Goal: Task Accomplishment & Management: Complete application form

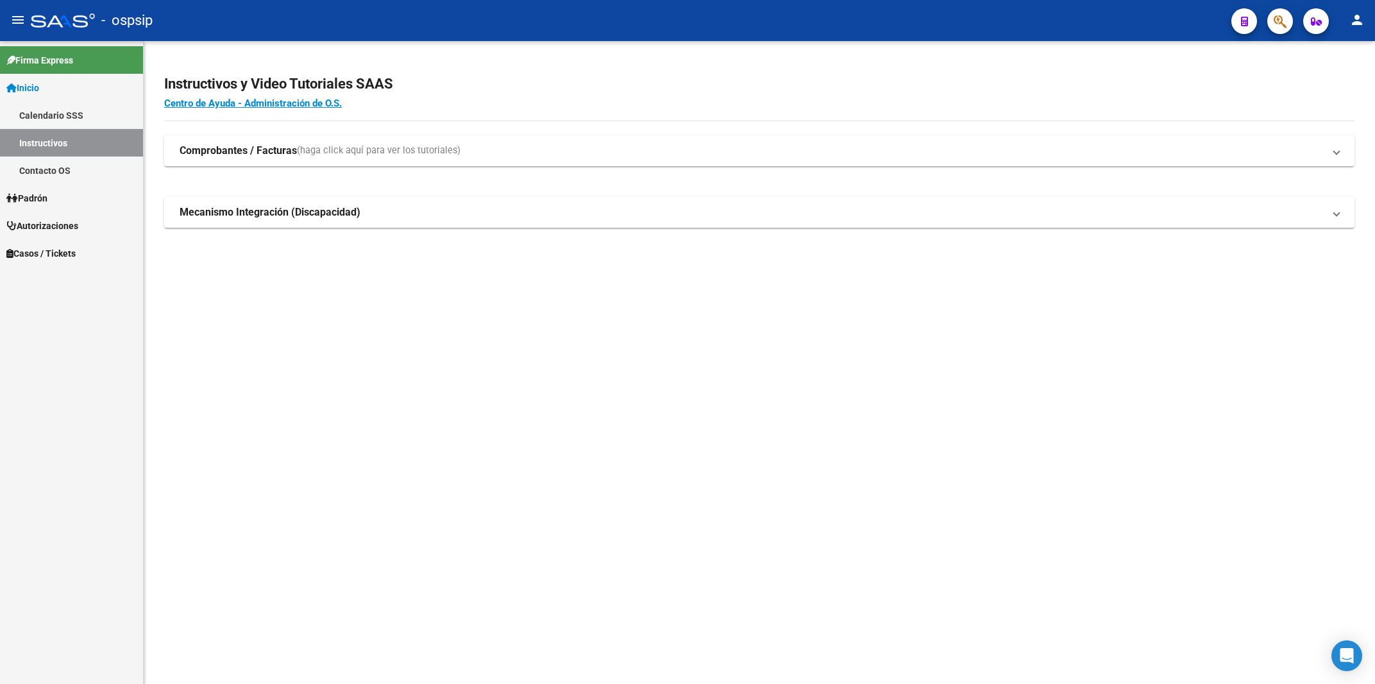
click at [53, 227] on span "Autorizaciones" at bounding box center [42, 226] width 72 height 14
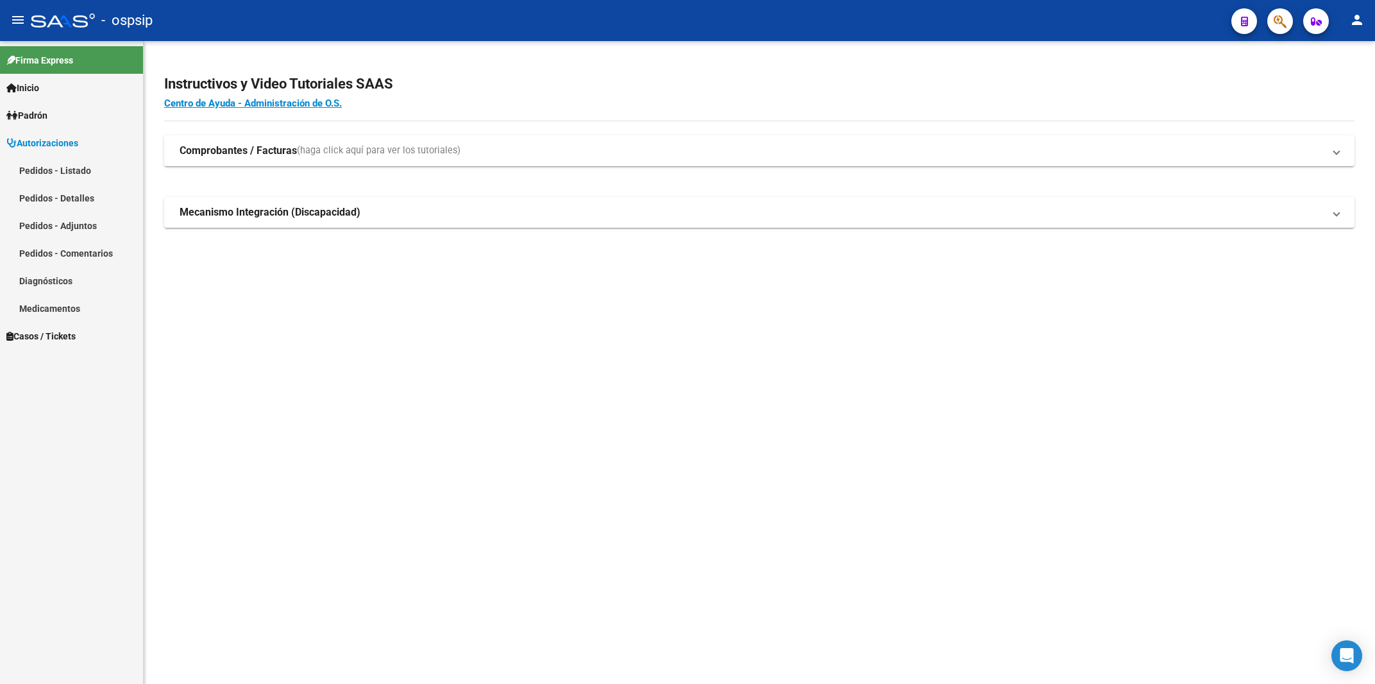
click at [74, 137] on span "Autorizaciones" at bounding box center [42, 143] width 72 height 14
click at [74, 164] on span "Casos / Tickets" at bounding box center [40, 171] width 69 height 14
click at [76, 140] on span "Autorizaciones" at bounding box center [42, 143] width 72 height 14
click at [72, 167] on link "Pedidos - Listado" at bounding box center [71, 170] width 143 height 28
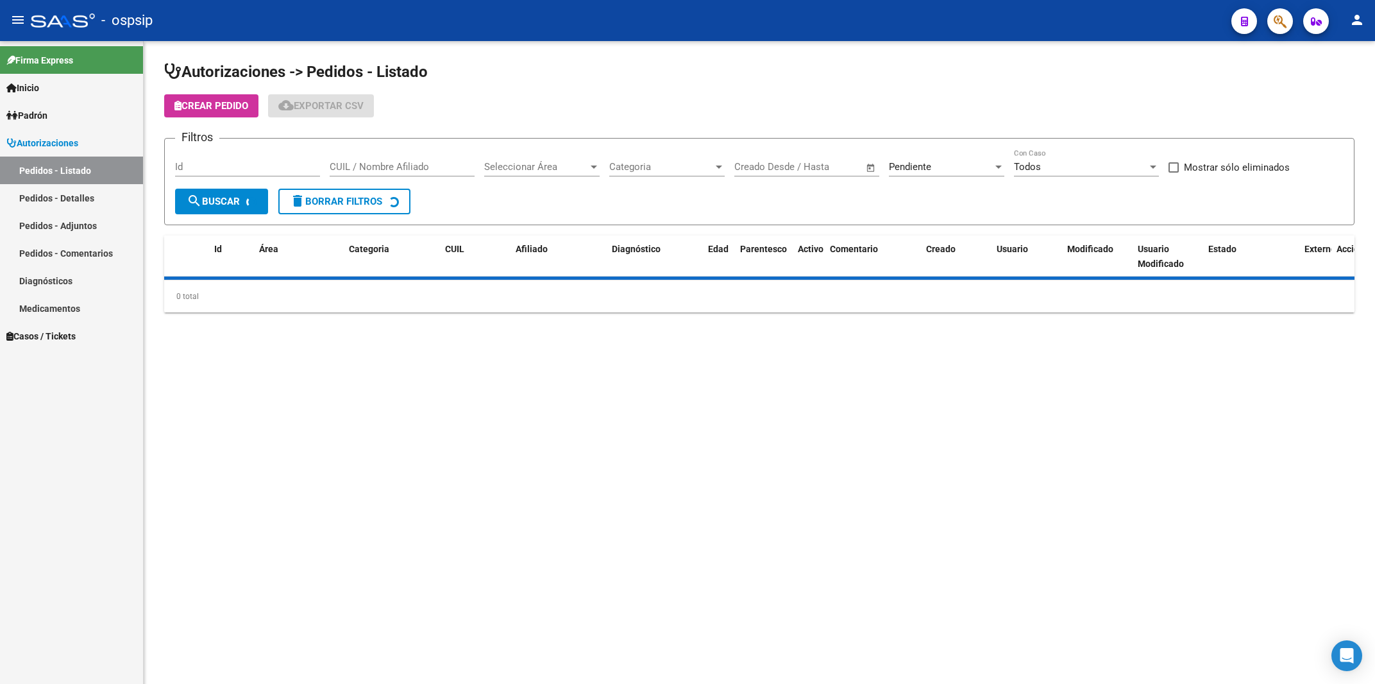
click at [214, 165] on input "Id" at bounding box center [247, 167] width 145 height 12
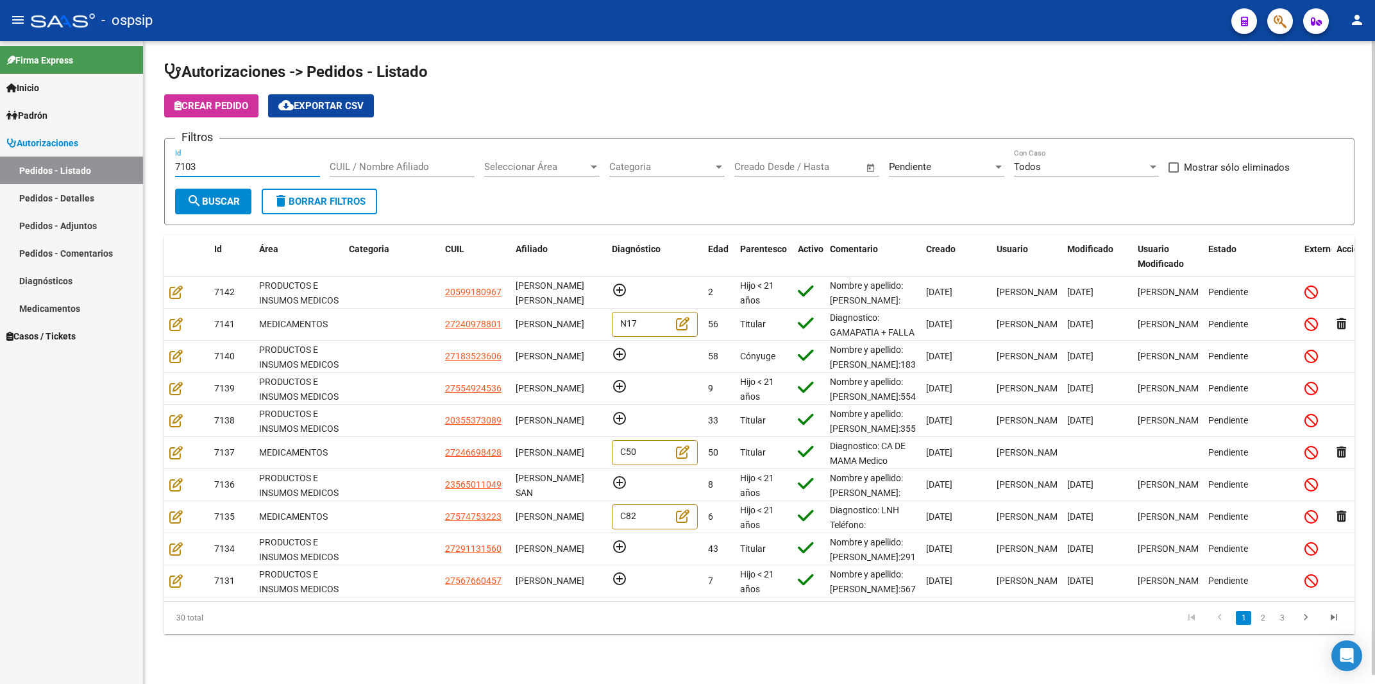
type input "7103"
click at [920, 164] on span "Pendiente" at bounding box center [910, 167] width 42 height 12
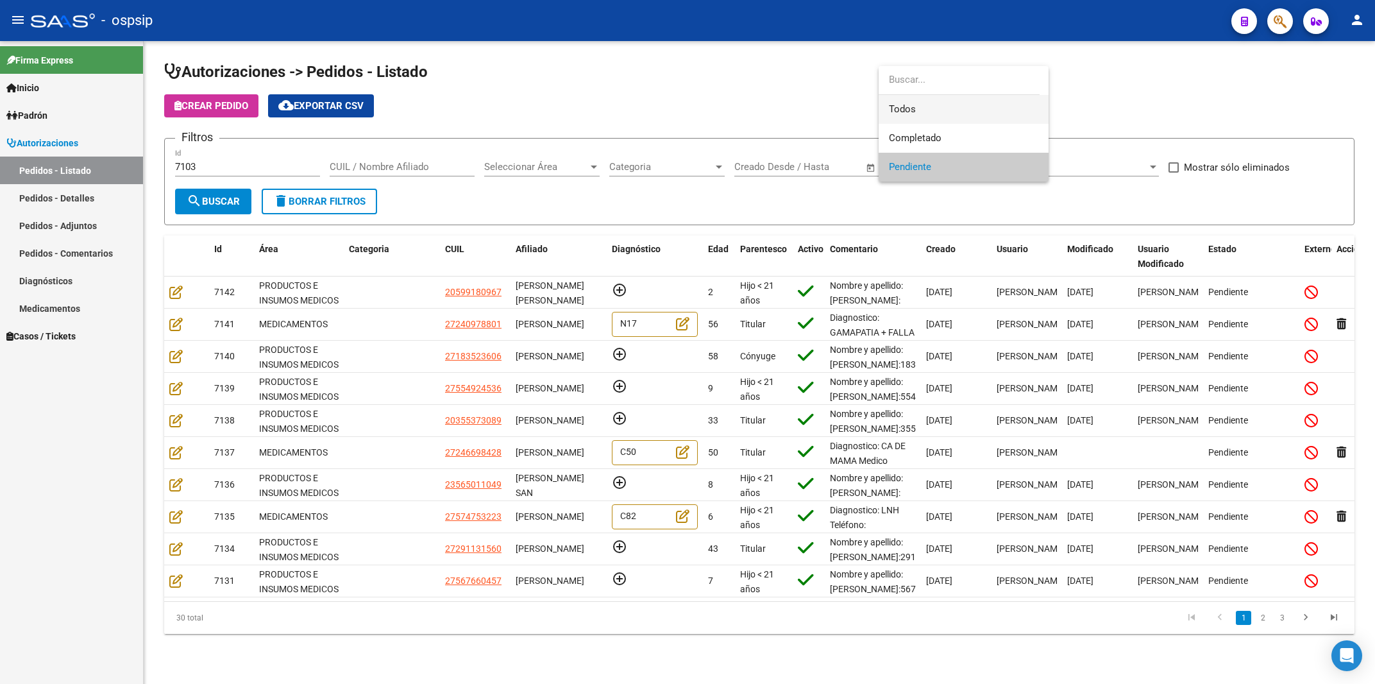
click at [907, 112] on span "Todos" at bounding box center [963, 109] width 149 height 29
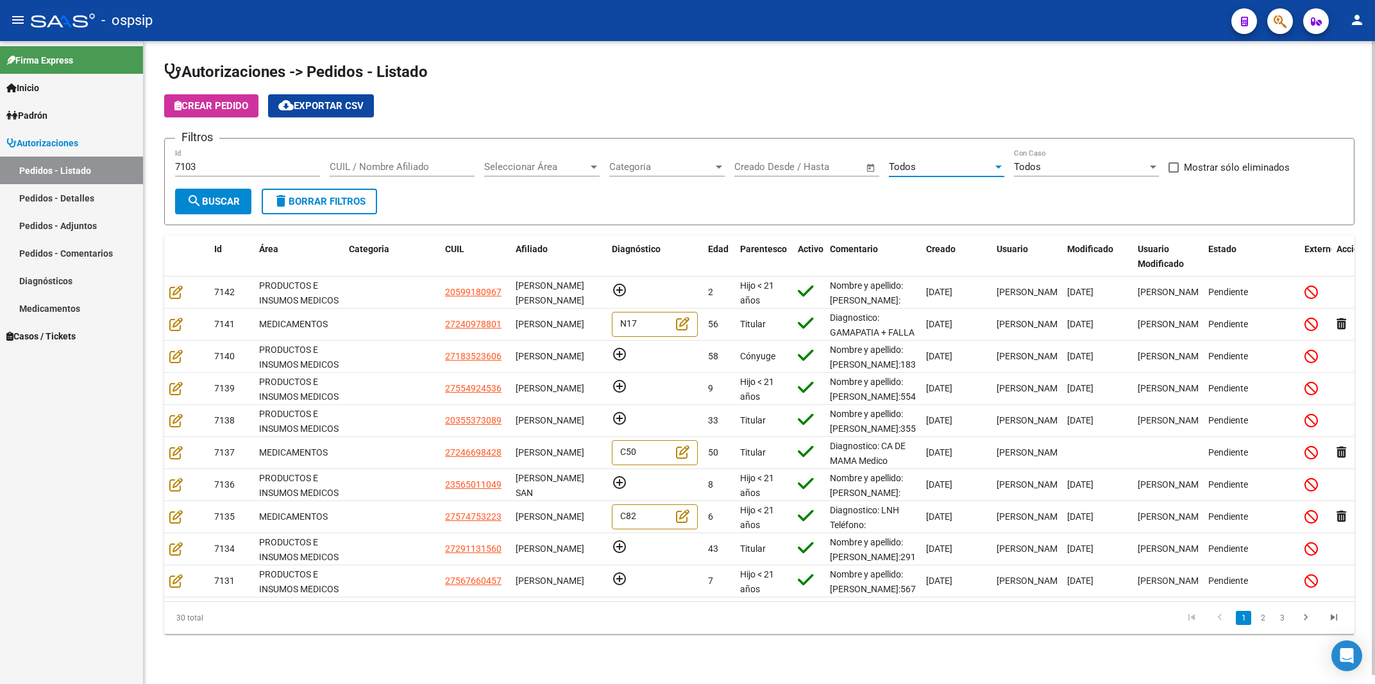
click at [217, 201] on span "search Buscar" at bounding box center [213, 202] width 53 height 12
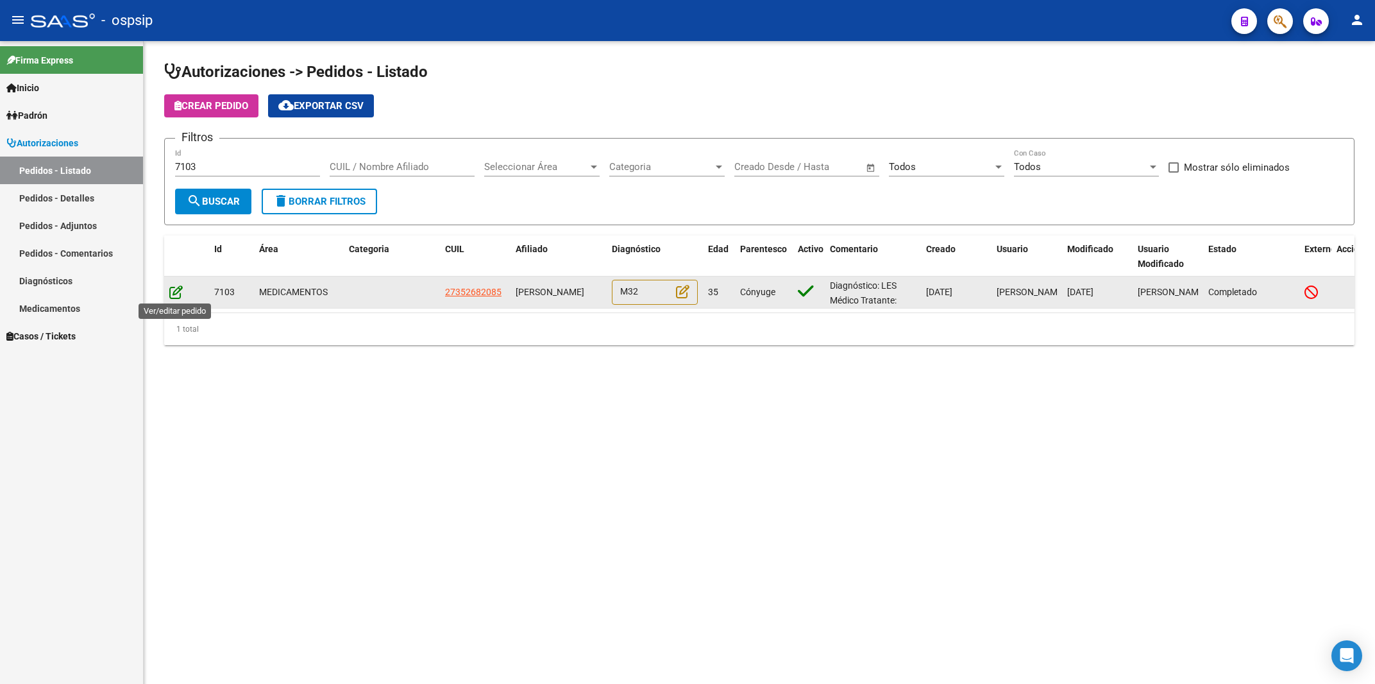
click at [179, 294] on icon at bounding box center [175, 292] width 13 height 14
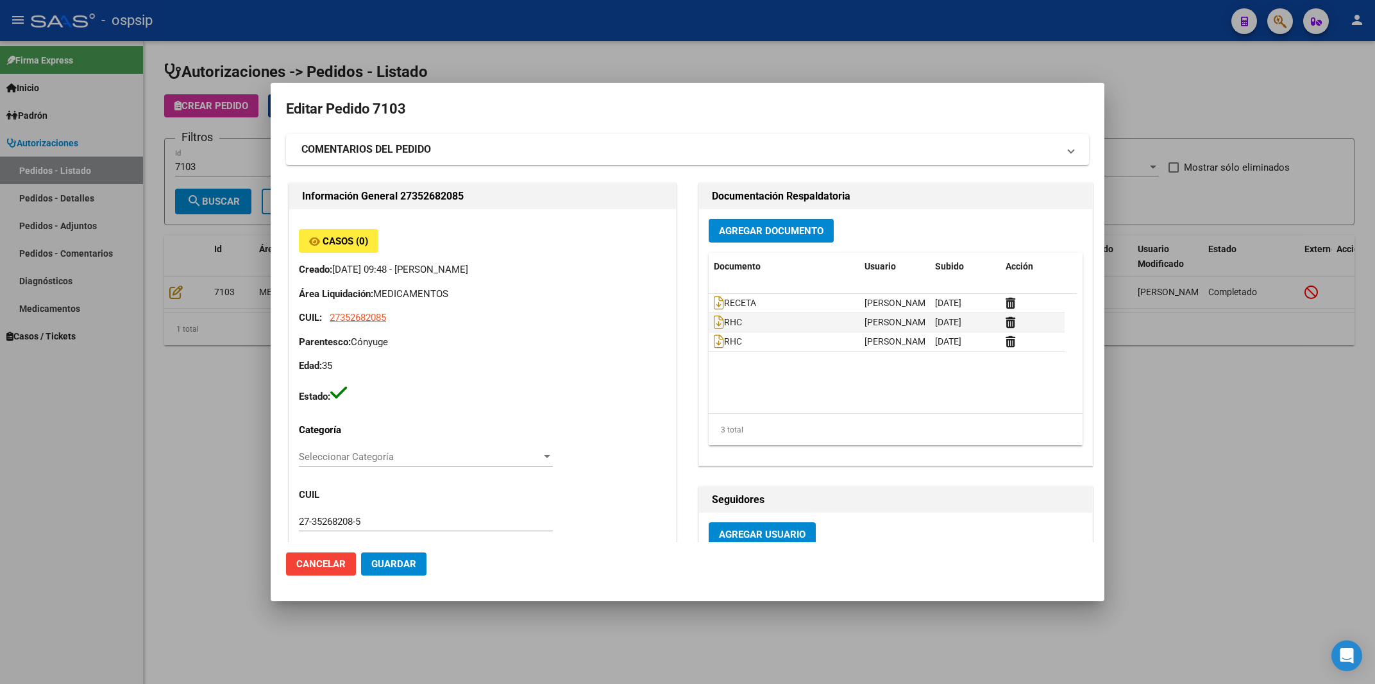
type input "[GEOGRAPHIC_DATA], [PERSON_NAME], [PERSON_NAME] 7307"
click at [469, 149] on mat-panel-title "COMENTARIOS DEL PEDIDO" at bounding box center [679, 149] width 757 height 15
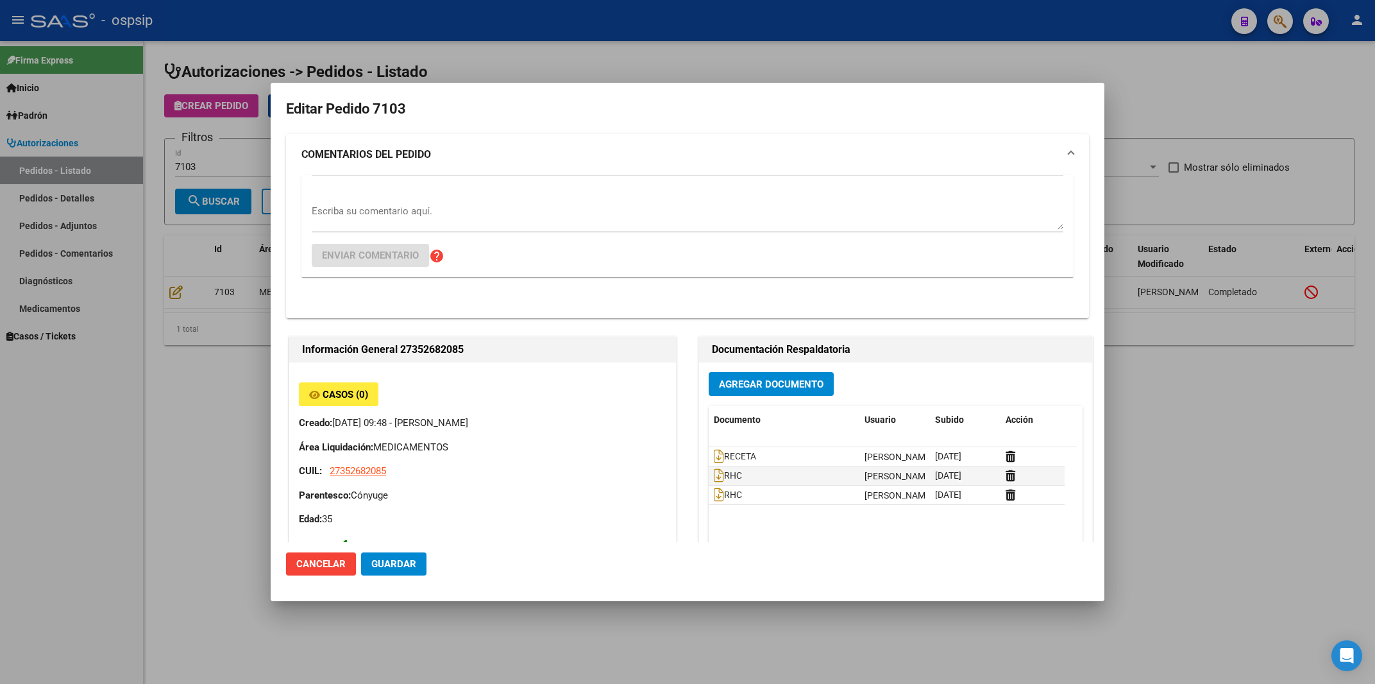
click at [453, 198] on div "Escriba su comentario aquí. Enviar comentario help" at bounding box center [688, 226] width 752 height 102
click at [444, 212] on textarea "Escriba su comentario aquí." at bounding box center [688, 217] width 752 height 26
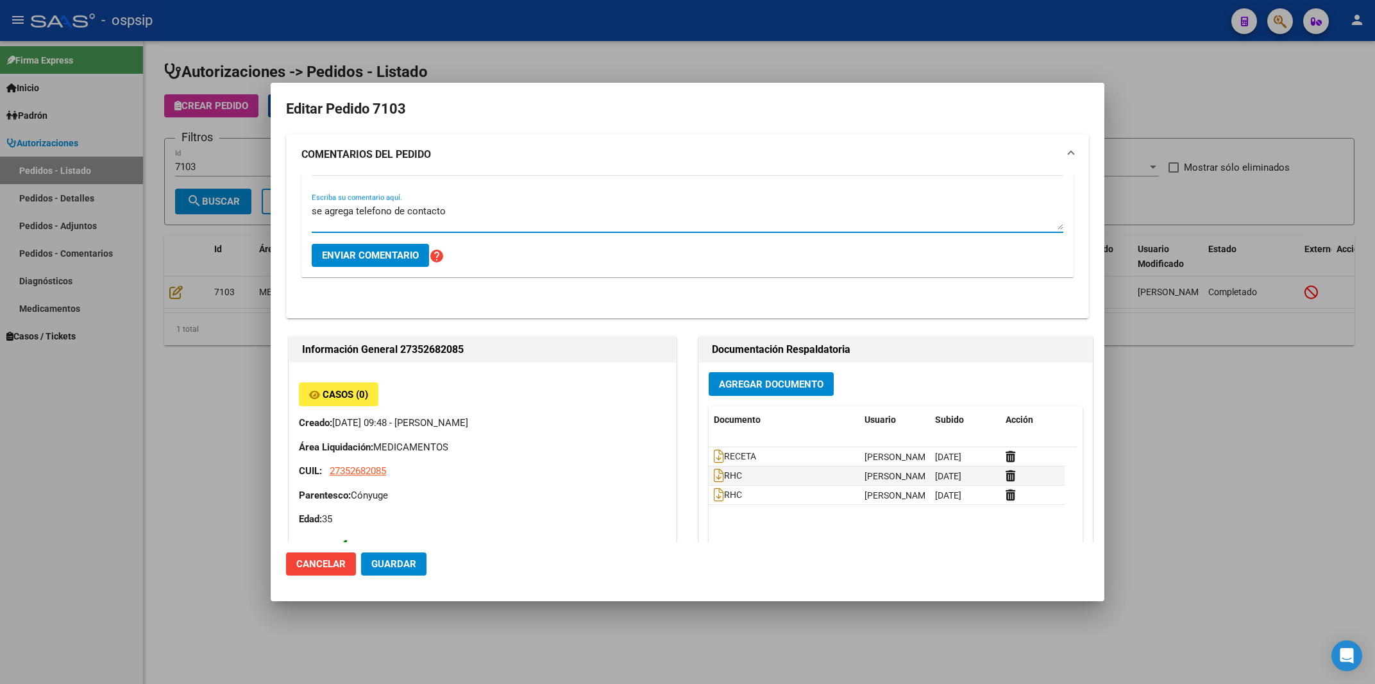
paste textarea "1167668333"
click at [382, 199] on div "se agrega telefono de contacto [PHONE_NUMBER] Escriba su comentario aquí. Envia…" at bounding box center [688, 226] width 752 height 102
click at [376, 207] on textarea "se agrega telefono de contacto [PHONE_NUMBER]" at bounding box center [688, 217] width 752 height 26
type textarea "se agrega teléfono de contacto [PHONE_NUMBER]"
click at [366, 255] on span "Enviar comentario" at bounding box center [370, 256] width 97 height 12
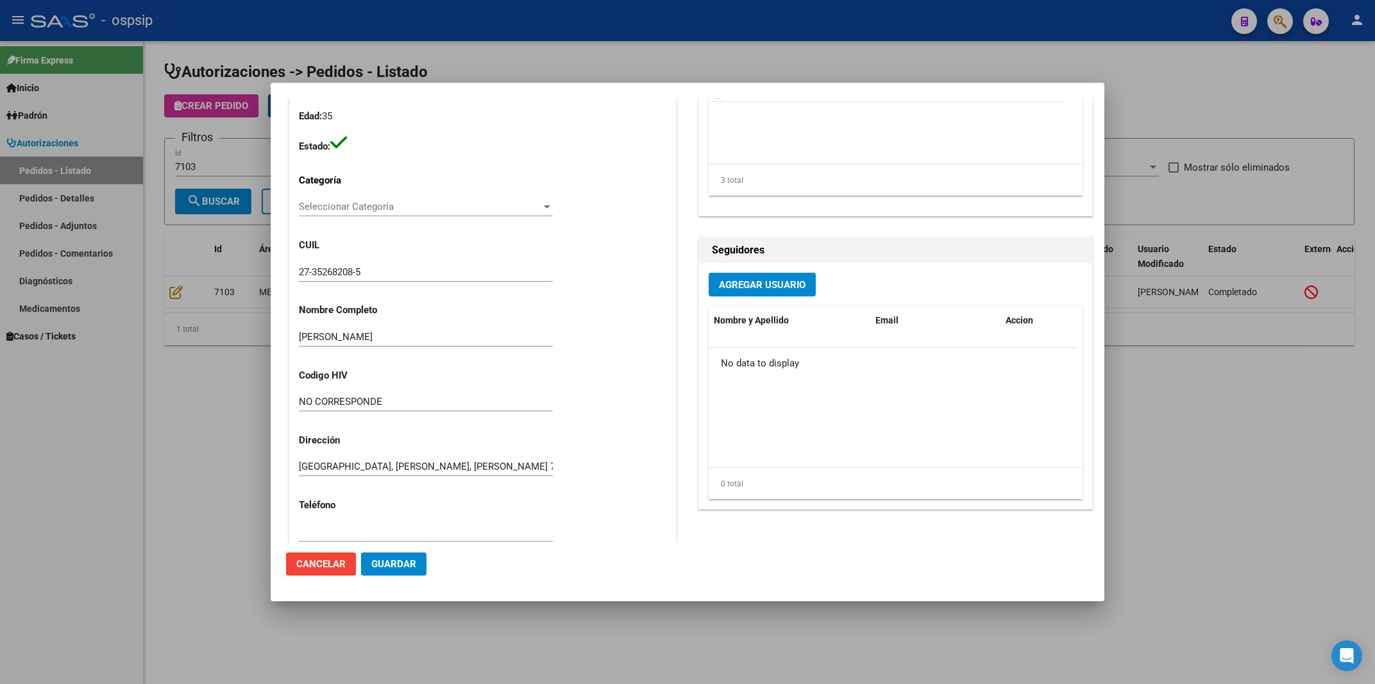
scroll to position [656, 0]
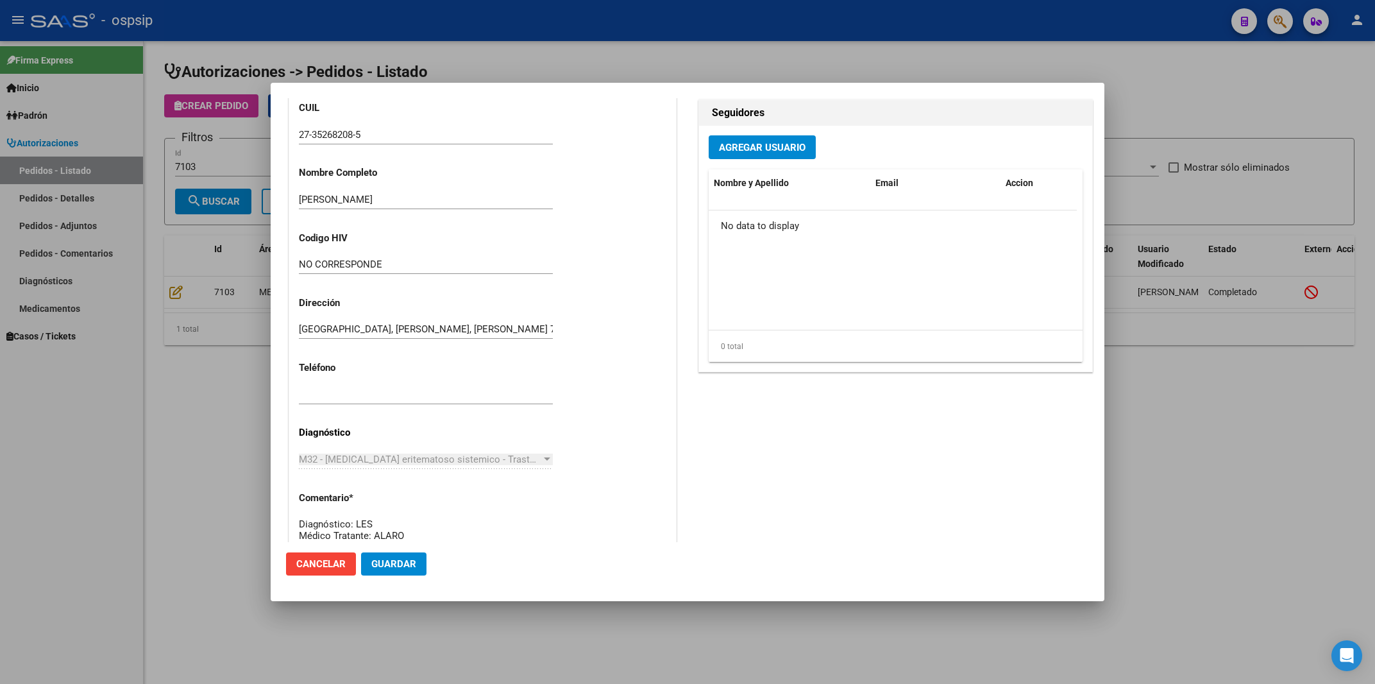
click at [314, 396] on input "text" at bounding box center [426, 395] width 254 height 12
paste input "1167668333"
type input "1167668333"
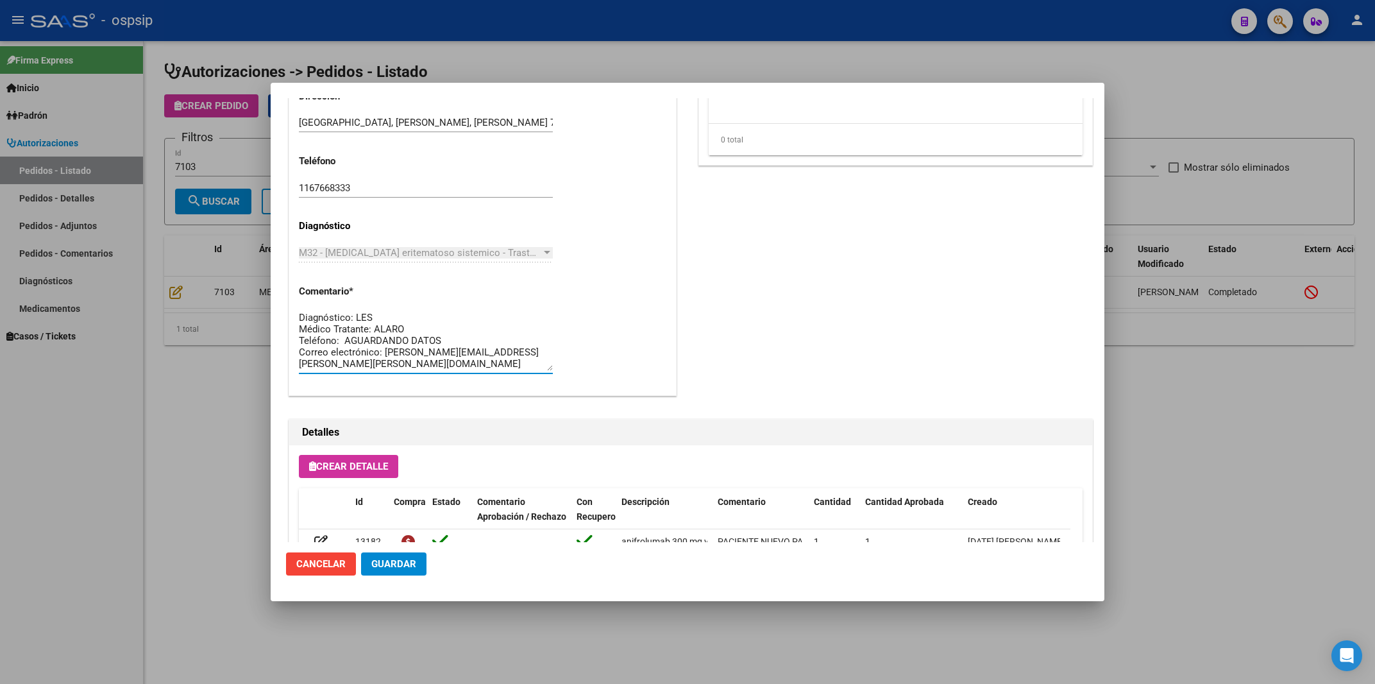
drag, startPoint x: 345, startPoint y: 340, endPoint x: 439, endPoint y: 337, distance: 94.3
click at [439, 337] on textarea "Diagnóstico: LES Médico Tratante: ALARO Teléfono: AGUARDANDO DATOS Correo elect…" at bounding box center [426, 340] width 254 height 60
paste textarea "1167668333"
type textarea "Diagnóstico: LES Médico Tratante: [PERSON_NAME]: [PHONE_NUMBER] Correo electrón…"
click at [393, 558] on button "Guardar" at bounding box center [393, 563] width 65 height 23
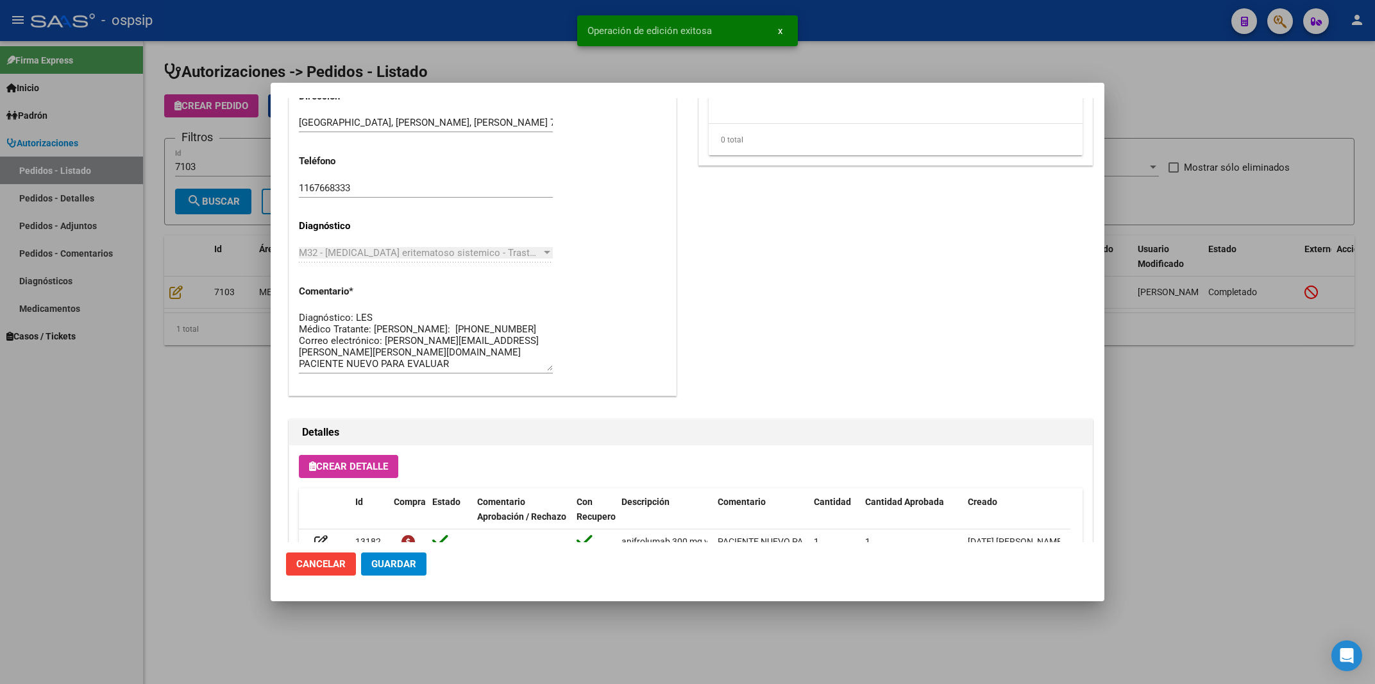
click at [1185, 415] on div at bounding box center [687, 342] width 1375 height 684
